Goal: Find specific page/section: Find specific page/section

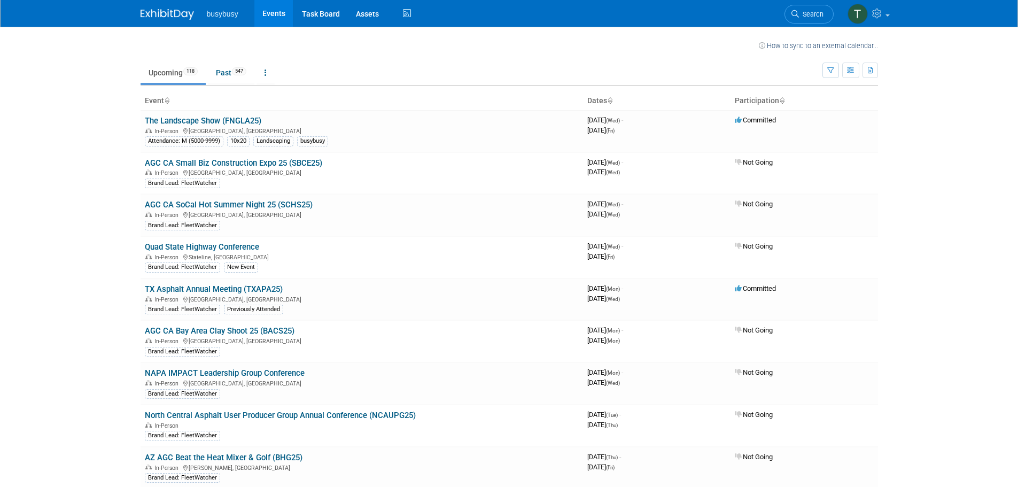
click at [109, 132] on body "busybusy Events Task Board Assets Activity Feed My Account My Profile & Prefere…" at bounding box center [509, 243] width 1018 height 487
click at [797, 13] on icon at bounding box center [795, 13] width 7 height 7
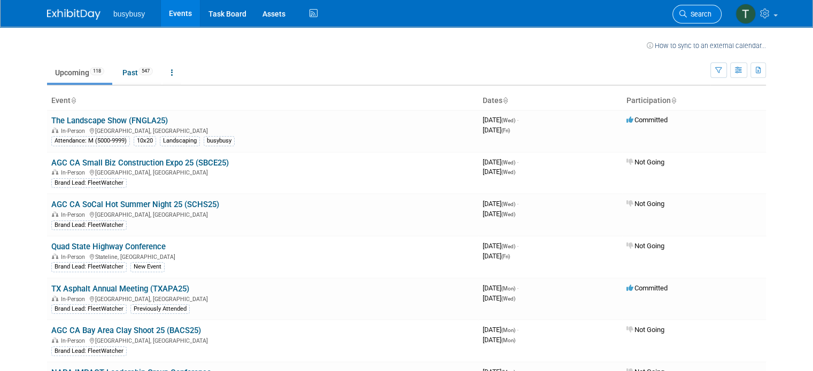
click at [694, 19] on link "Search" at bounding box center [696, 14] width 49 height 19
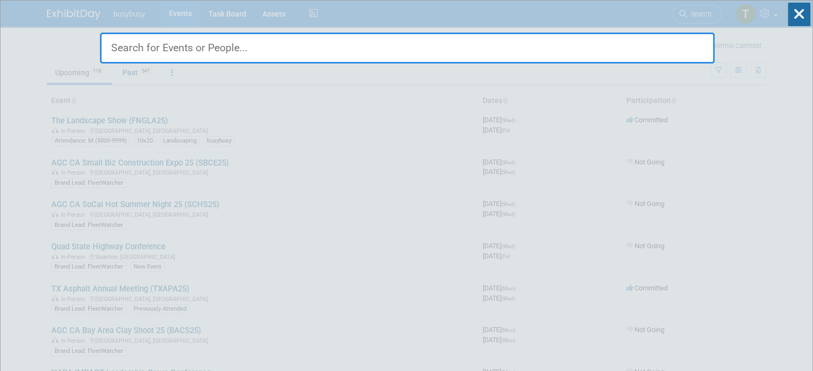
click at [423, 46] on input "text" at bounding box center [407, 48] width 615 height 31
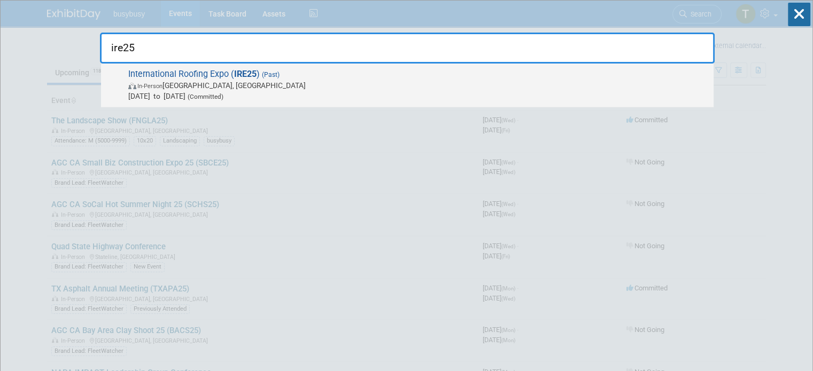
type input "ire25"
click at [259, 76] on span "International Roofing Expo ( IRE25 ) (Past) In-Person San Antonio, TX Feb 19, 2…" at bounding box center [416, 85] width 583 height 33
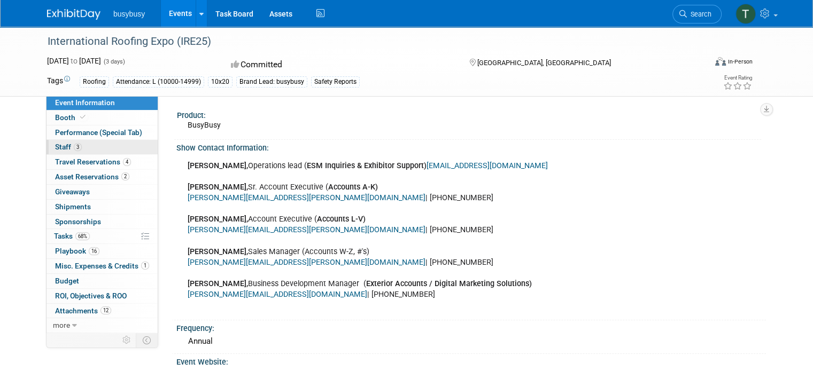
click at [94, 148] on link "3 Staff 3" at bounding box center [101, 147] width 111 height 14
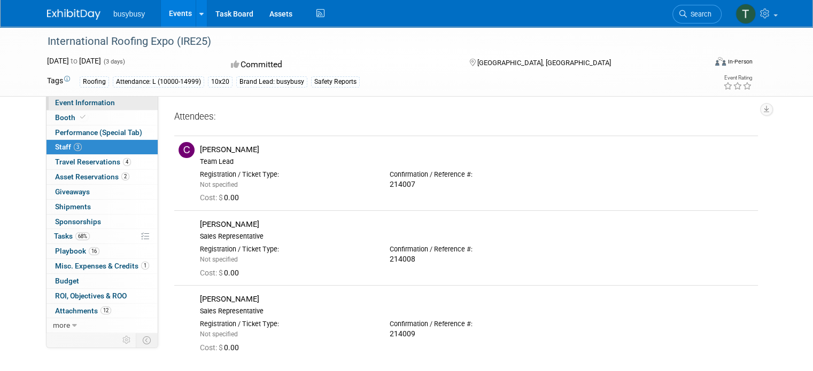
click at [105, 106] on link "Event Information" at bounding box center [101, 103] width 111 height 14
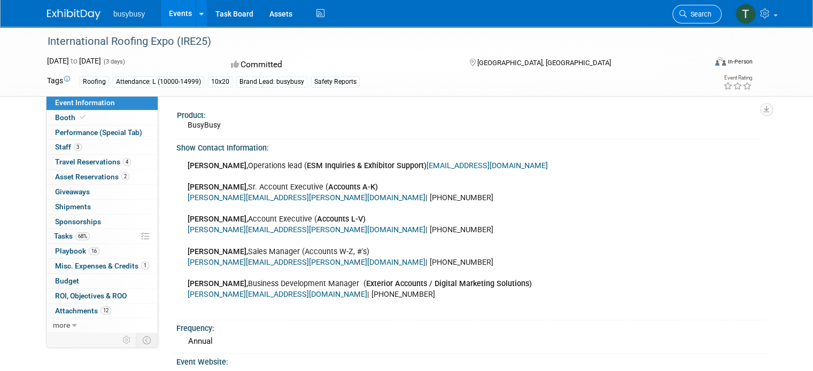
click at [695, 18] on link "Search" at bounding box center [696, 14] width 49 height 19
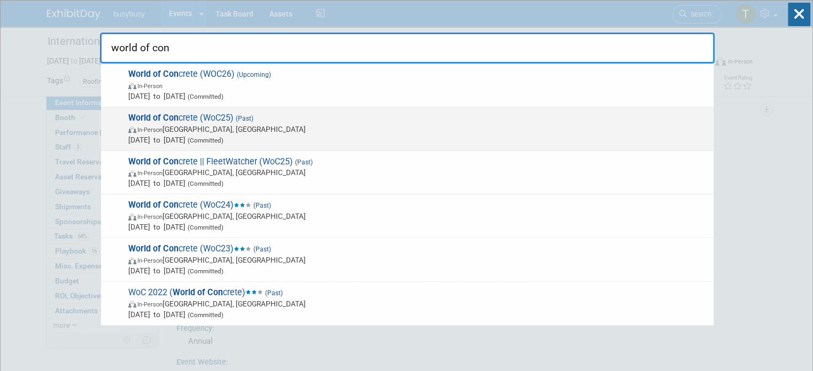
type input "world of con"
click at [295, 125] on span "In-Person Las Vegas, NV" at bounding box center [418, 129] width 580 height 11
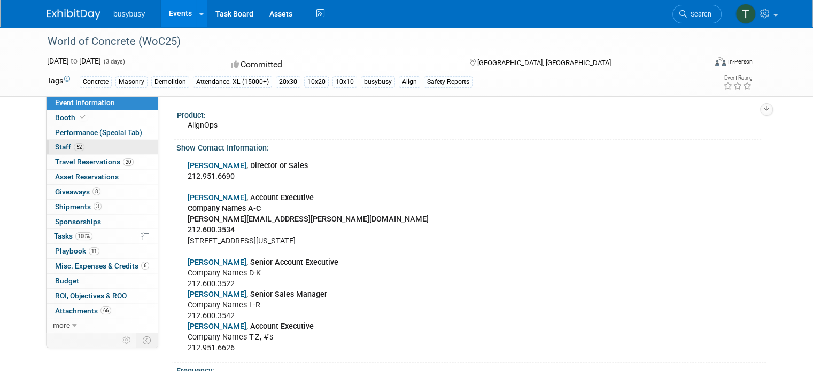
click at [90, 152] on link "52 Staff 52" at bounding box center [101, 147] width 111 height 14
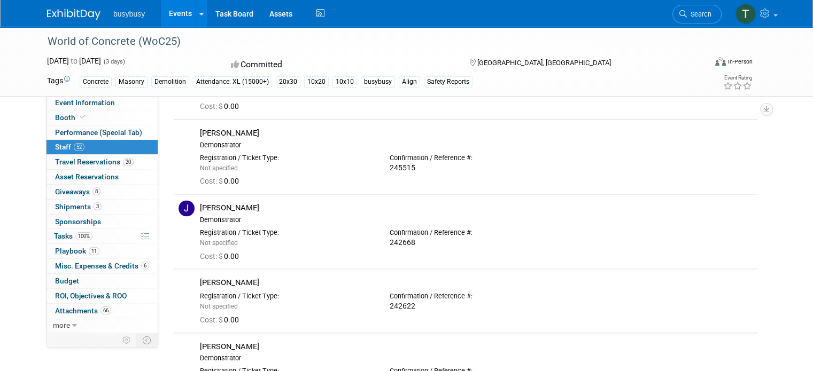
scroll to position [1276, 0]
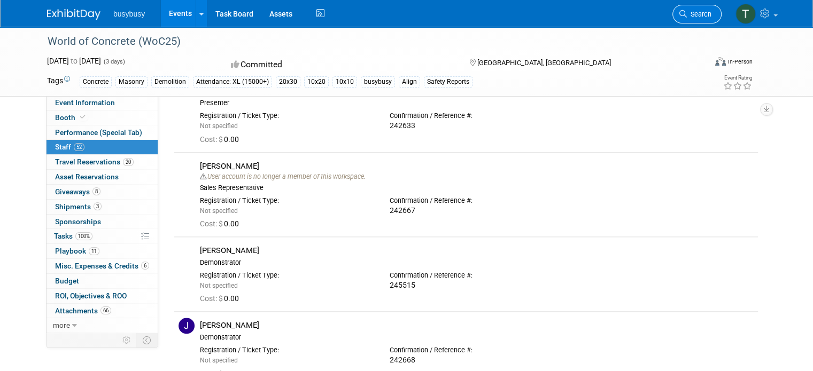
click at [699, 17] on span "Search" at bounding box center [699, 14] width 25 height 8
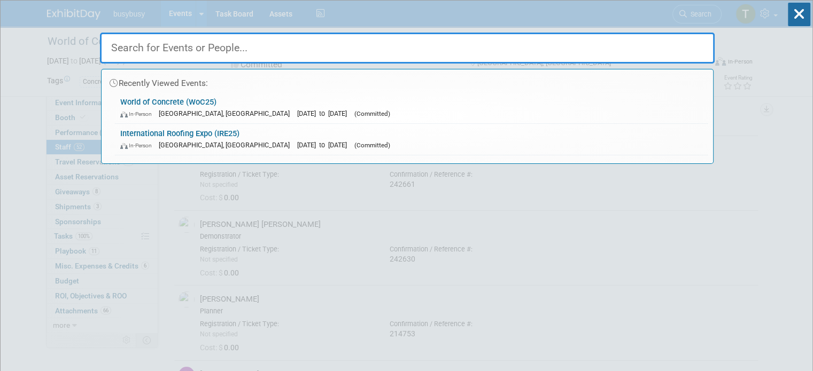
click at [227, 57] on input "text" at bounding box center [407, 48] width 615 height 31
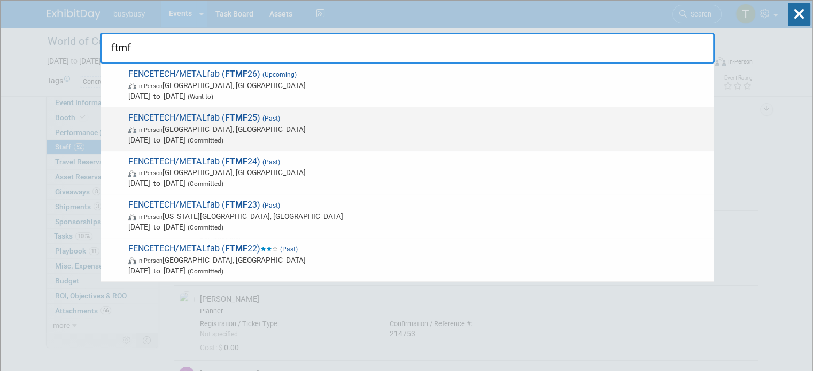
type input "ftmf"
click at [299, 124] on span "In-Person Salt Lake City, UT" at bounding box center [418, 129] width 580 height 11
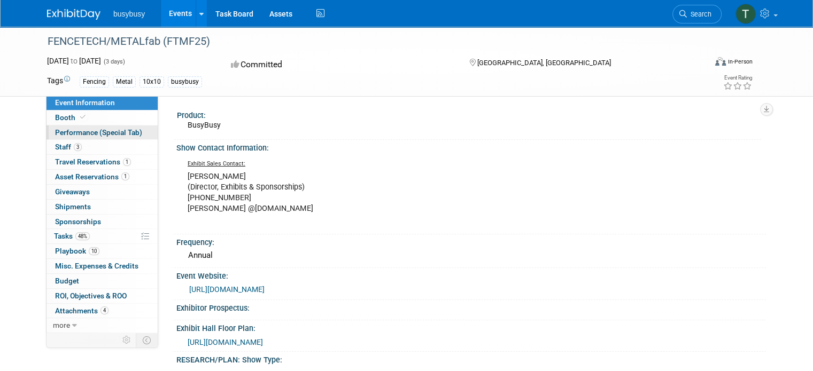
click at [81, 138] on link "Performance (Special Tab)" at bounding box center [101, 133] width 111 height 14
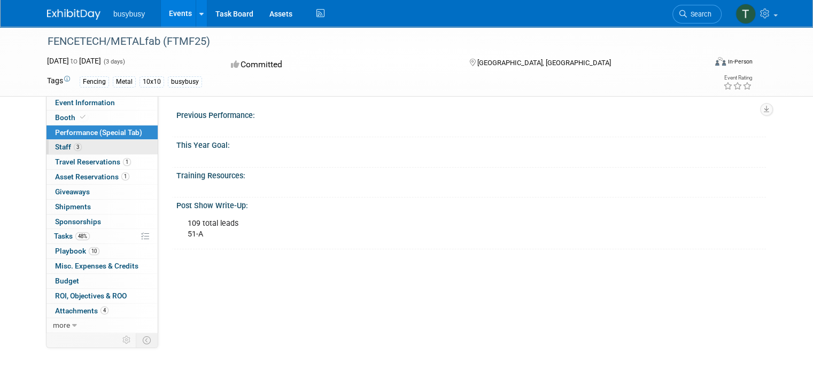
click at [81, 146] on link "3 Staff 3" at bounding box center [101, 147] width 111 height 14
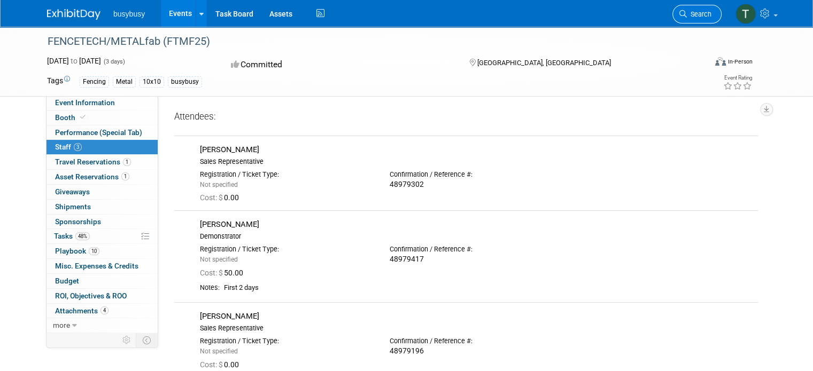
click at [689, 20] on link "Search" at bounding box center [696, 14] width 49 height 19
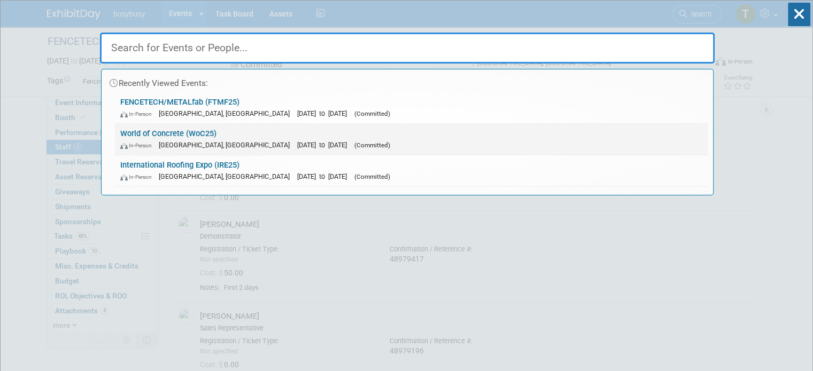
click at [235, 130] on link "World of Concrete (WoC25) In-Person Las Vegas, NV Jan 21, 2025 to Jan 23, 2025 …" at bounding box center [411, 139] width 593 height 31
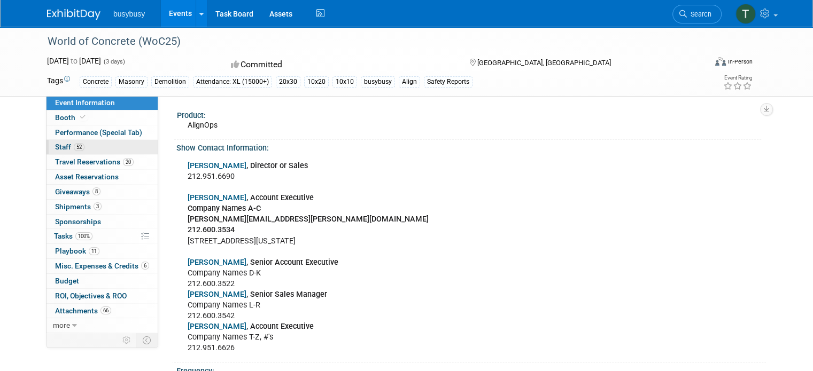
click at [74, 147] on span "52" at bounding box center [79, 147] width 11 height 8
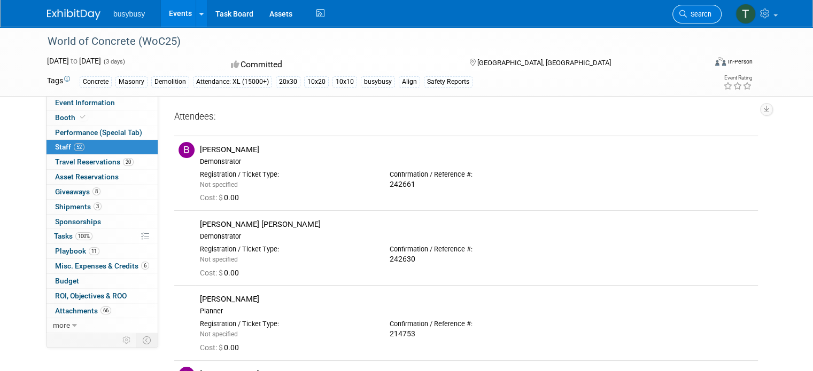
click at [691, 19] on link "Search" at bounding box center [696, 14] width 49 height 19
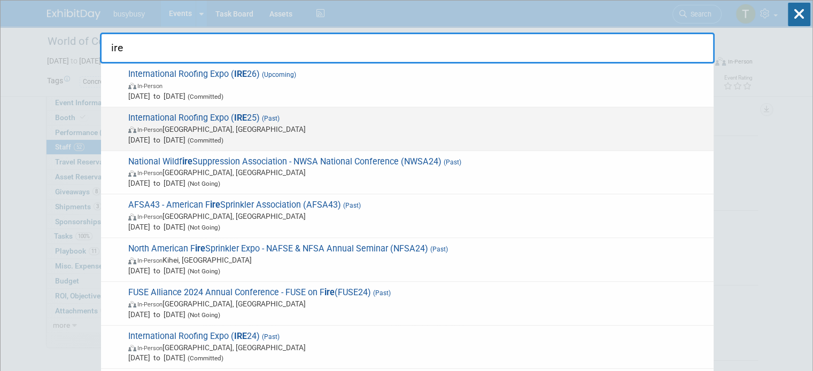
type input "ire"
click at [378, 126] on span "In-Person San Antonio, TX" at bounding box center [418, 129] width 580 height 11
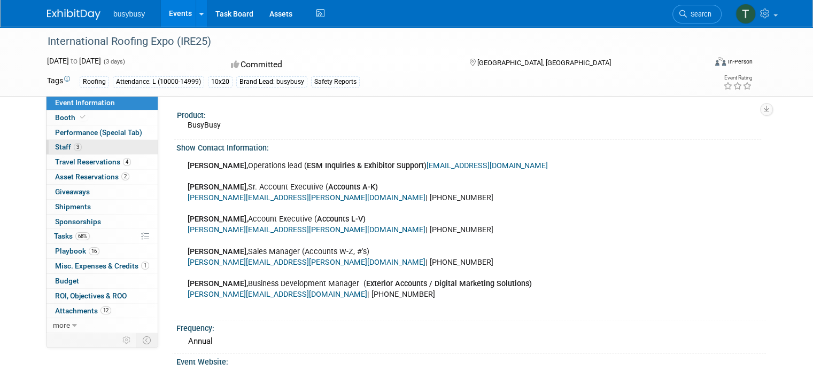
click at [94, 143] on link "3 Staff 3" at bounding box center [101, 147] width 111 height 14
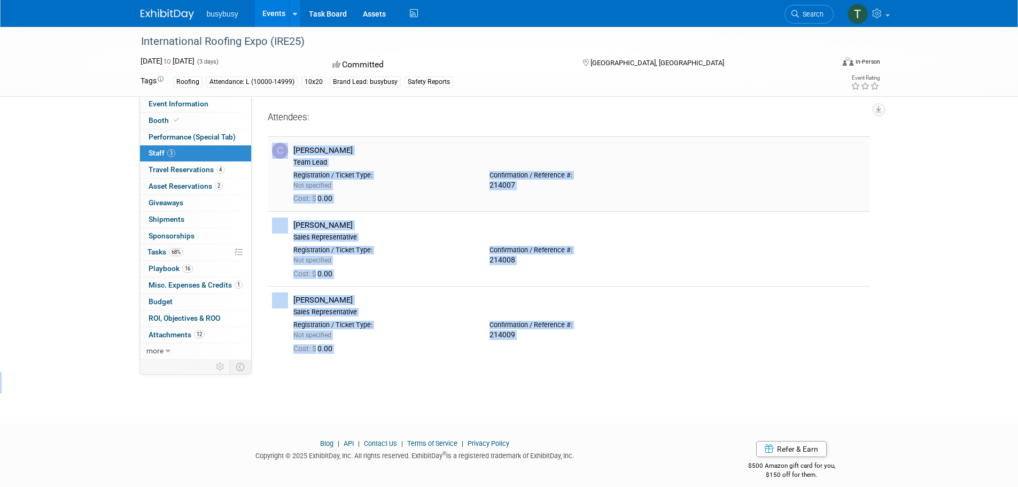
drag, startPoint x: 439, startPoint y: 415, endPoint x: 275, endPoint y: 141, distance: 319.5
click at [275, 141] on body "busybusy Events Recently Viewed Events: International Roofing Expo (IRE25) [GEO…" at bounding box center [509, 243] width 1018 height 487
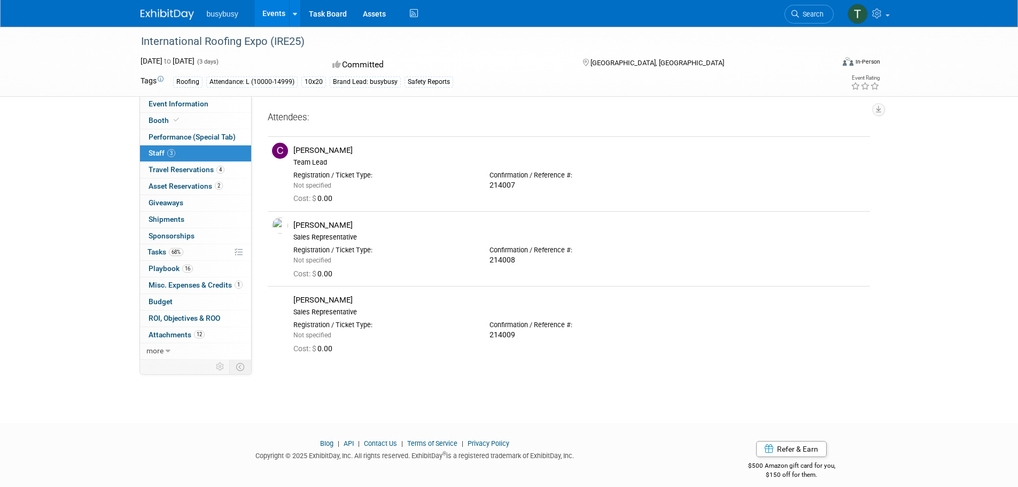
click at [87, 173] on div "International Roofing Expo (IRE25) [DATE] to [DATE] (3 days) [DATE] to [DATE] C…" at bounding box center [509, 215] width 1018 height 377
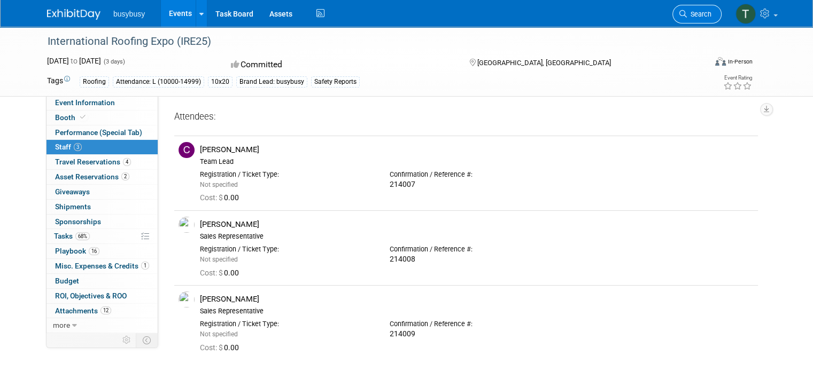
click at [711, 17] on span "Search" at bounding box center [699, 14] width 25 height 8
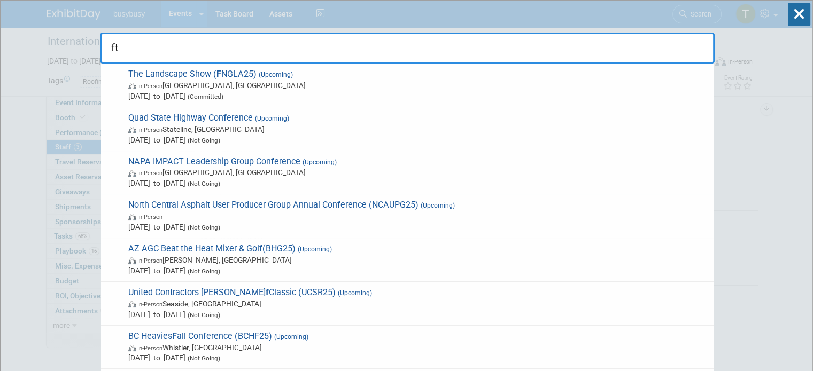
type input "f"
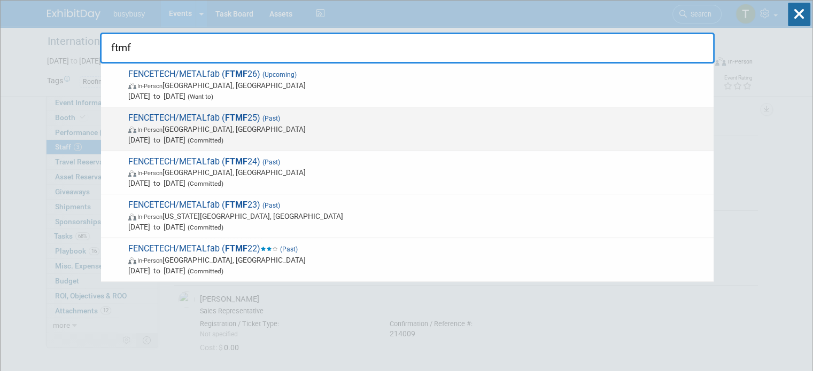
type input "ftmf"
click at [370, 128] on span "In-Person [GEOGRAPHIC_DATA], [GEOGRAPHIC_DATA]" at bounding box center [418, 129] width 580 height 11
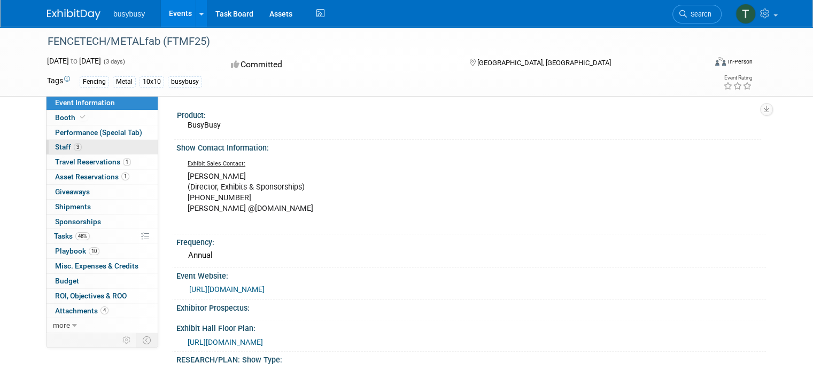
click at [75, 149] on link "3 Staff 3" at bounding box center [101, 147] width 111 height 14
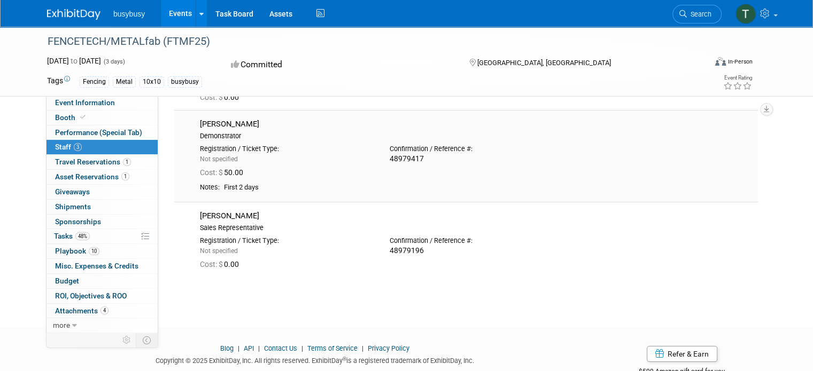
scroll to position [107, 0]
